Goal: Task Accomplishment & Management: Manage account settings

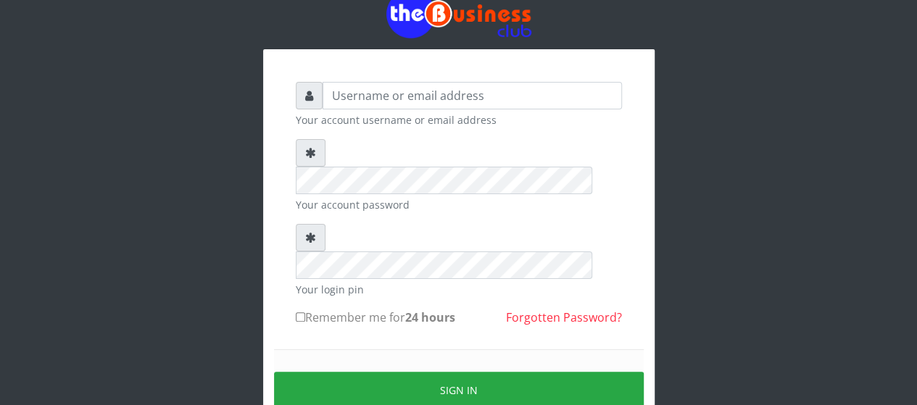
scroll to position [106, 0]
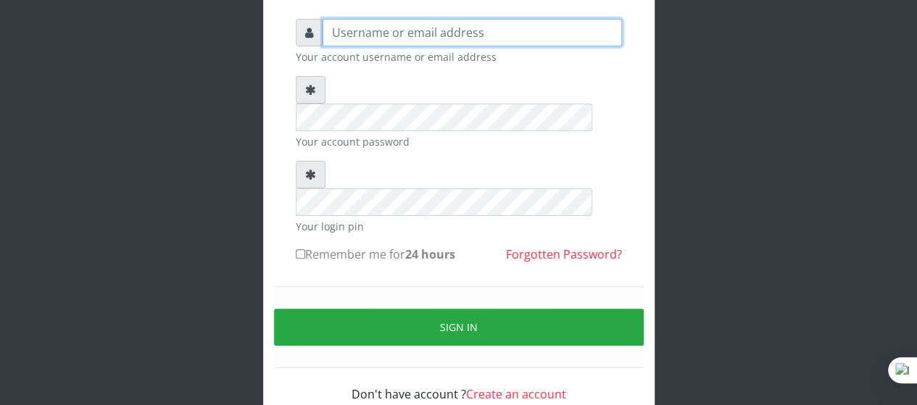
type input "koladevictor14@gmail.com"
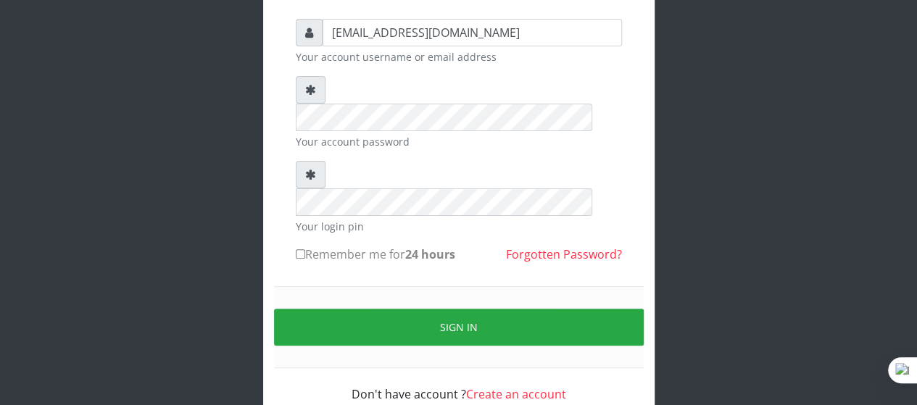
click at [582, 246] on link "Forgotten Password?" at bounding box center [564, 254] width 116 height 16
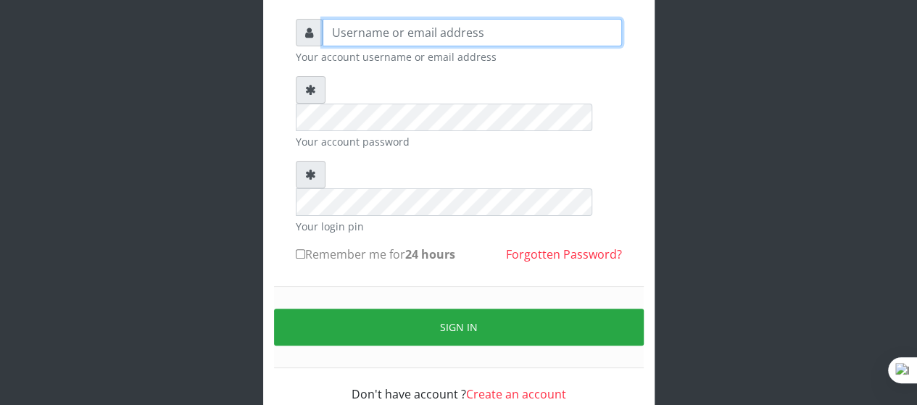
type input "[EMAIL_ADDRESS][DOMAIN_NAME]"
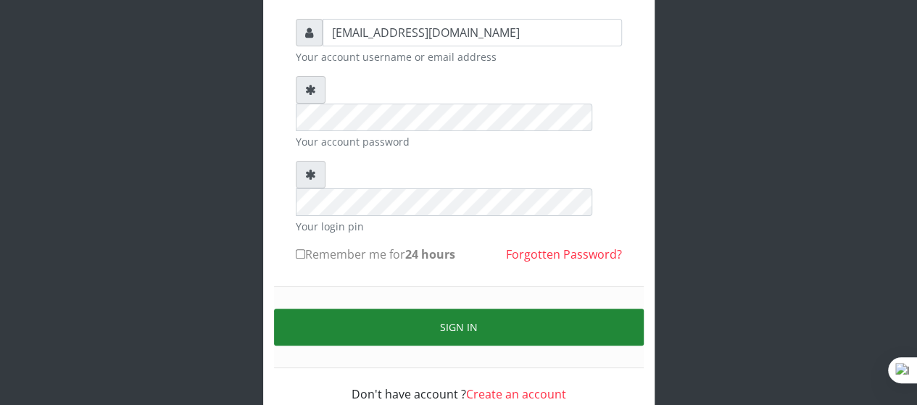
click at [418, 309] on button "Sign in" at bounding box center [459, 327] width 370 height 37
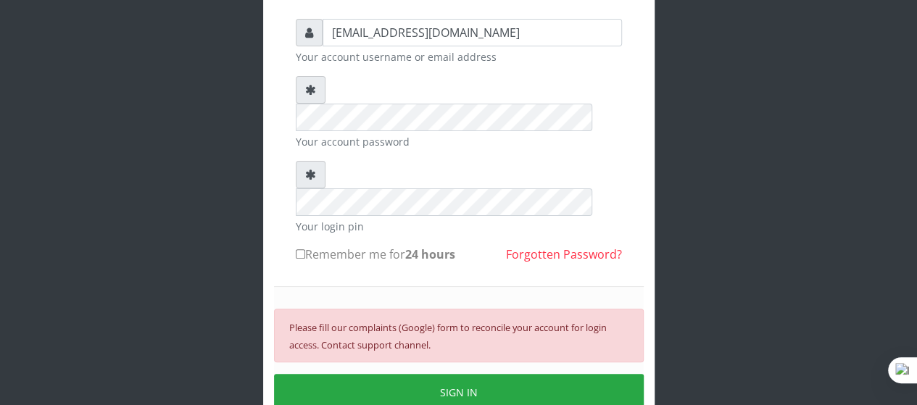
click at [302, 249] on input "Remember me for 24 hours" at bounding box center [300, 253] width 9 height 9
checkbox input "true"
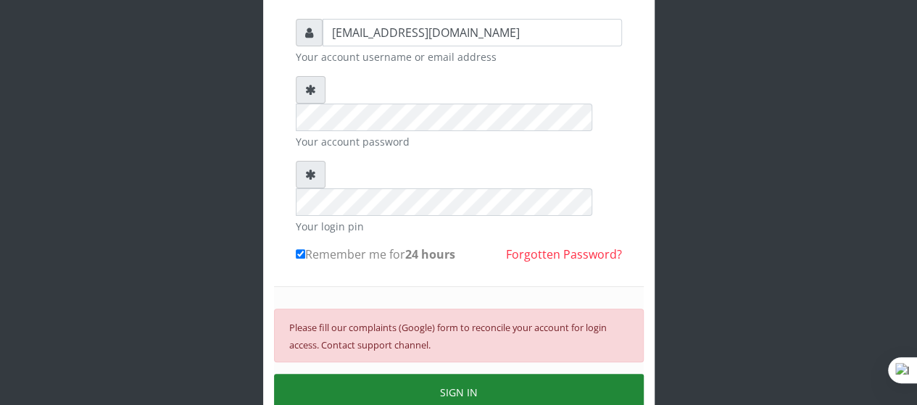
click at [422, 374] on button "SIGN IN" at bounding box center [459, 392] width 370 height 37
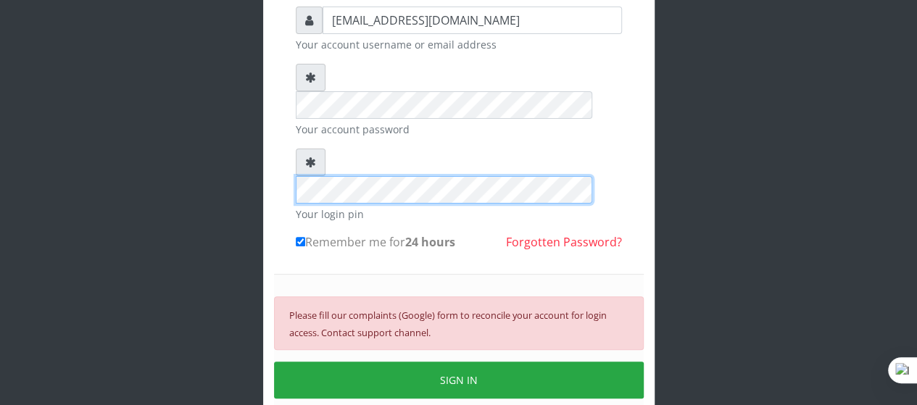
scroll to position [0, 0]
